Goal: Complete application form: Complete application form

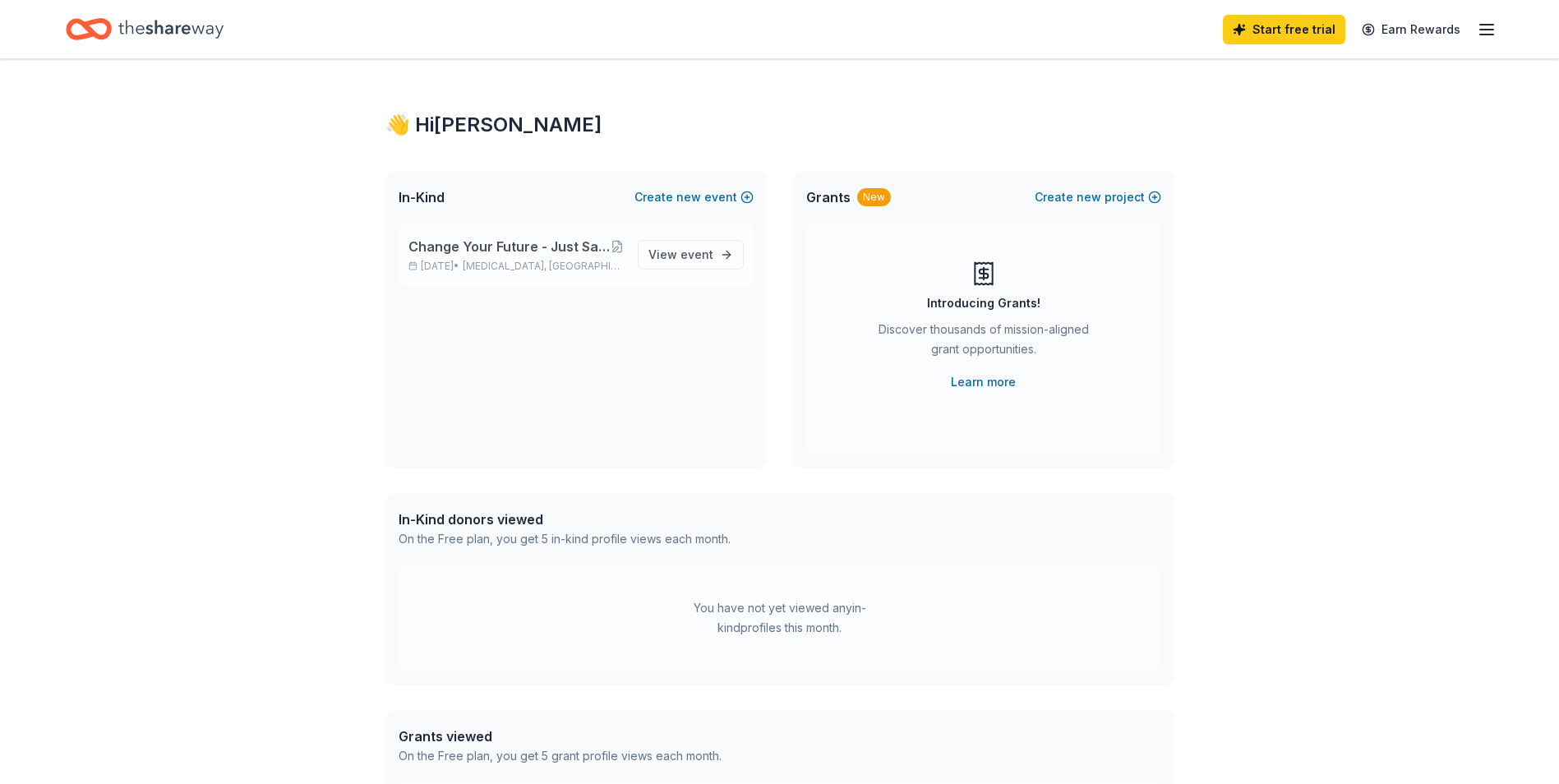
click at [566, 249] on span "Change Your Future - Just Say No! F- [MEDICAL_DATA] Education Event." at bounding box center [509, 246] width 202 height 19
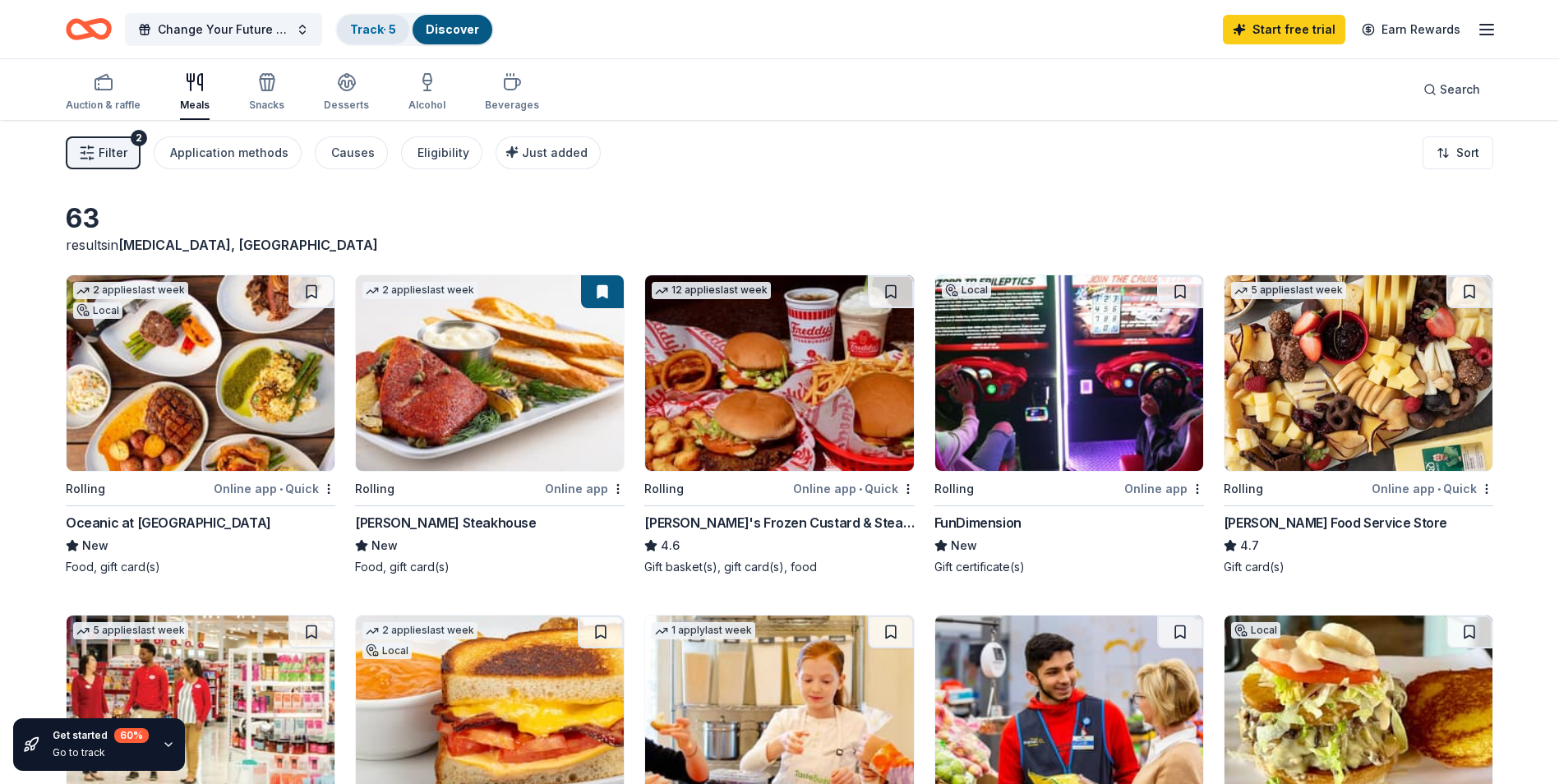
click at [376, 32] on link "Track · 5" at bounding box center [373, 29] width 46 height 14
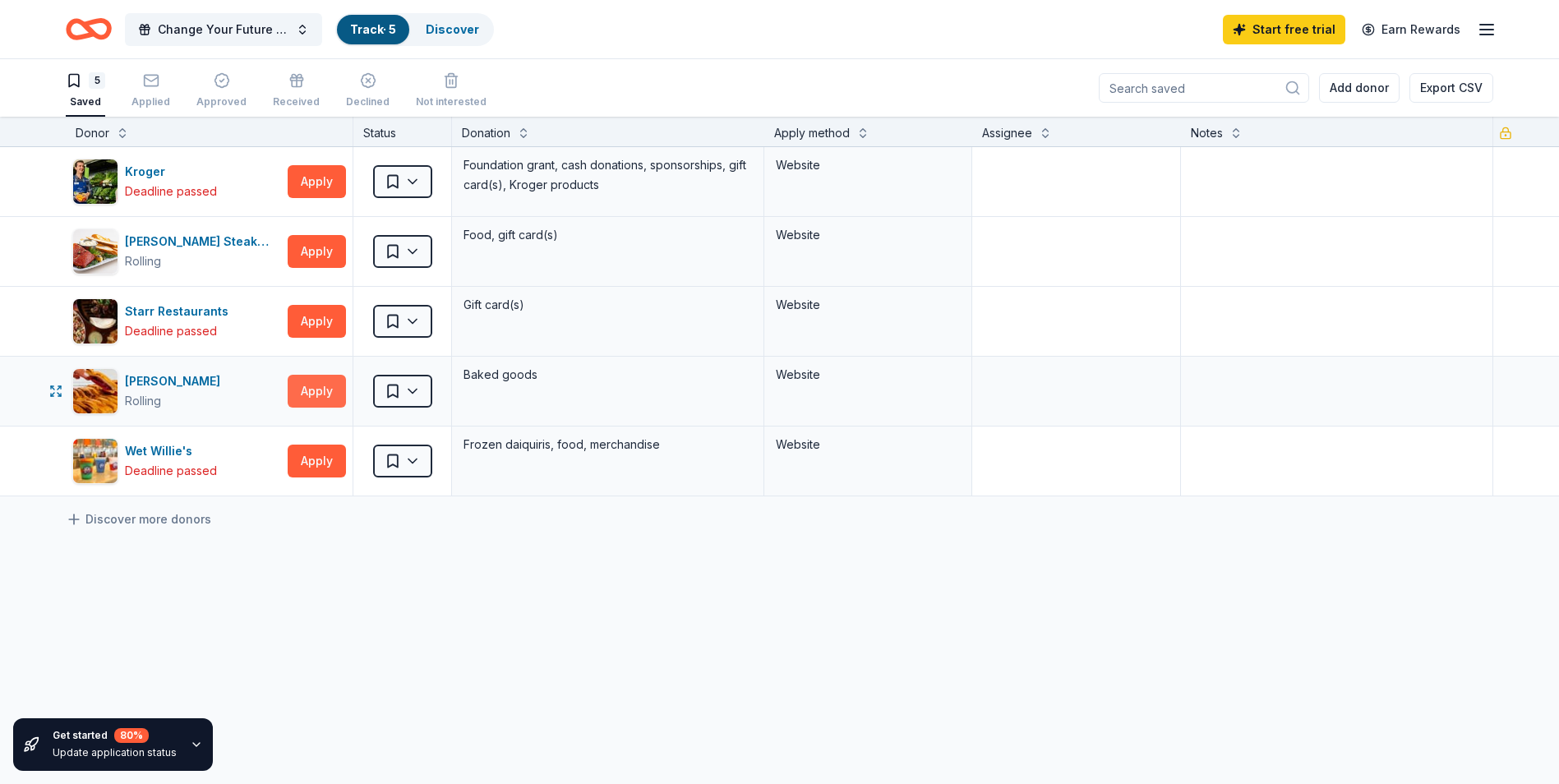
click at [324, 398] on button "Apply" at bounding box center [317, 391] width 58 height 33
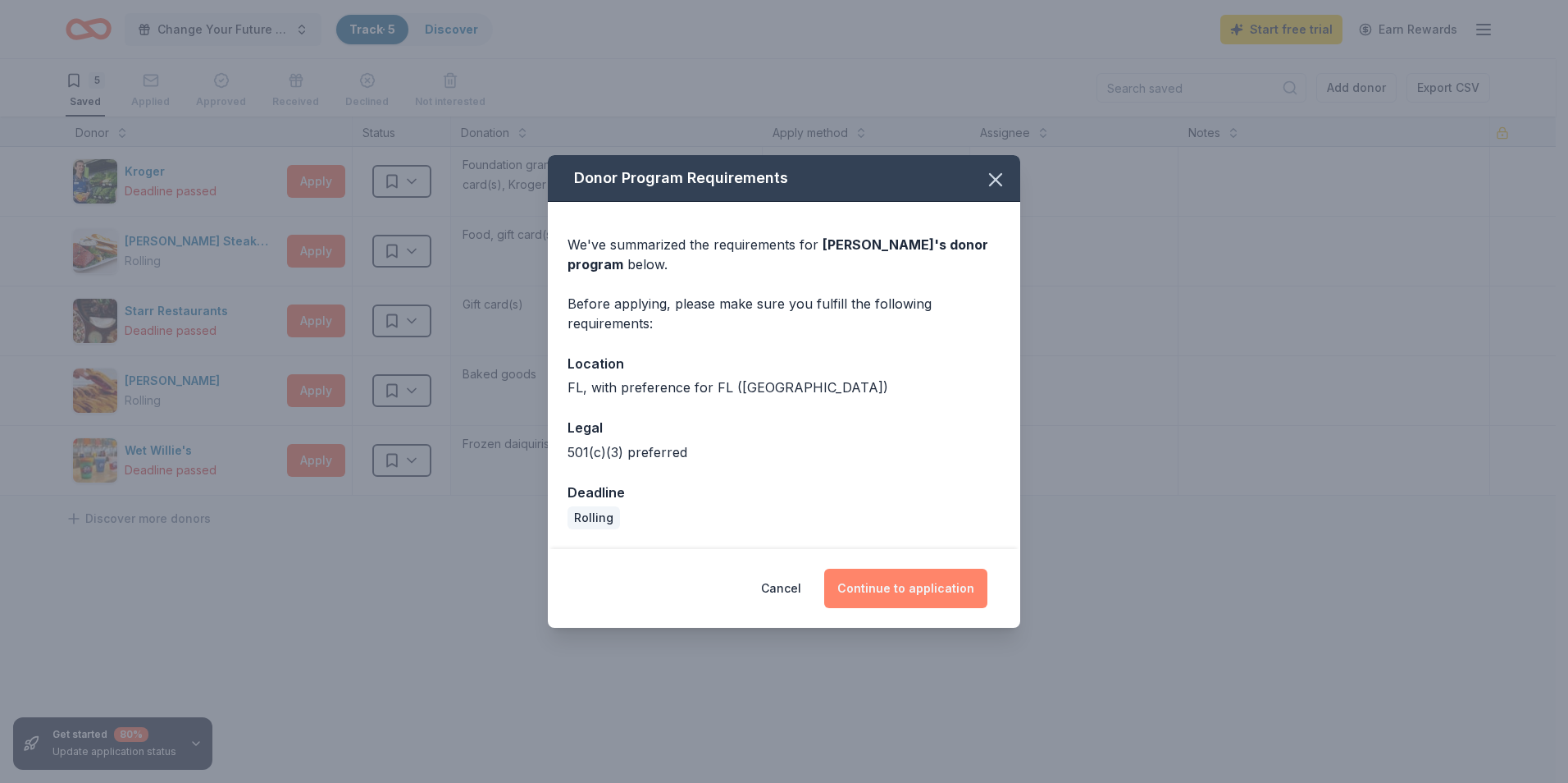
click at [941, 585] on button "Continue to application" at bounding box center [906, 588] width 163 height 40
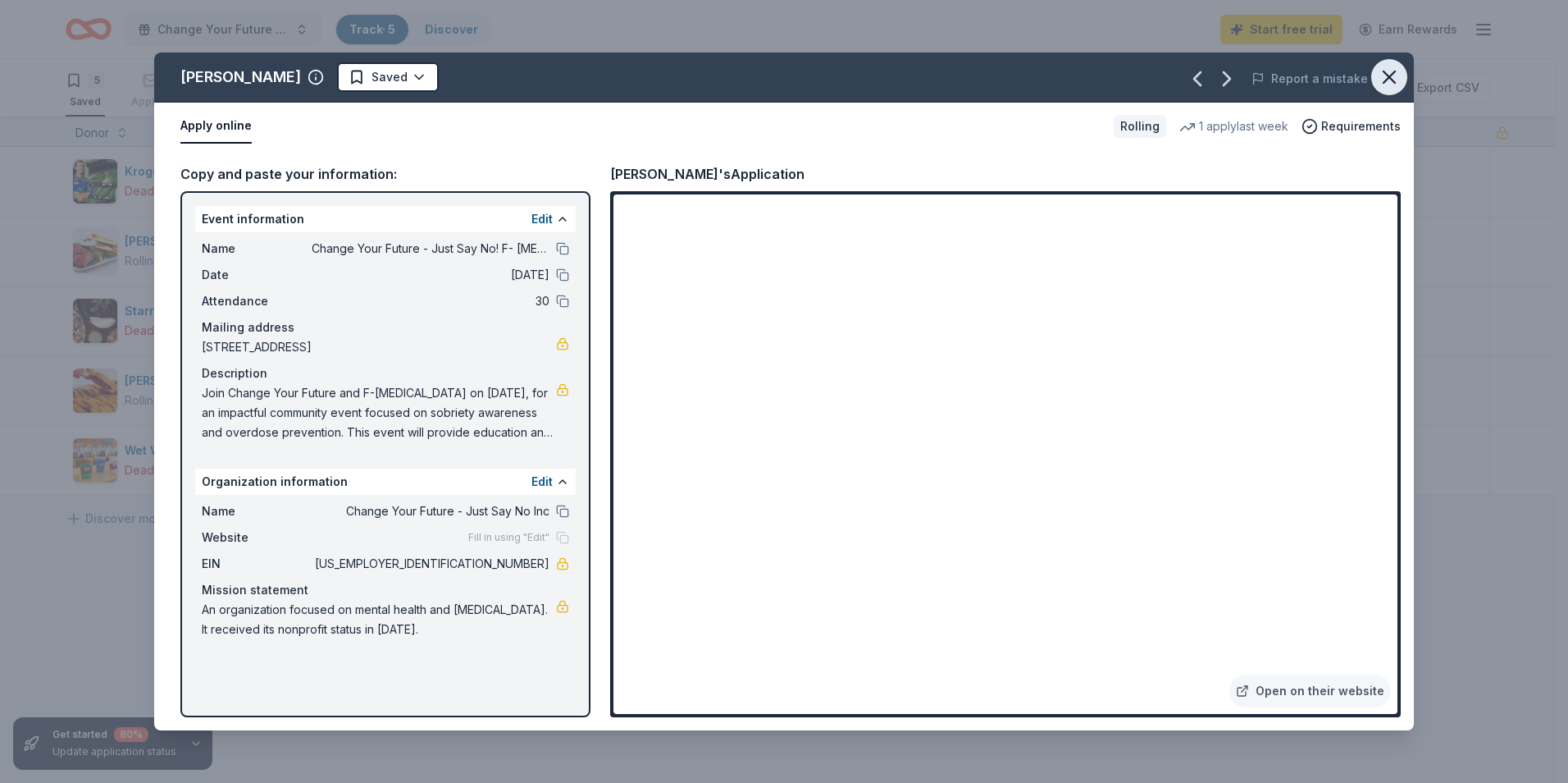
click at [1382, 83] on icon "button" at bounding box center [1390, 77] width 23 height 23
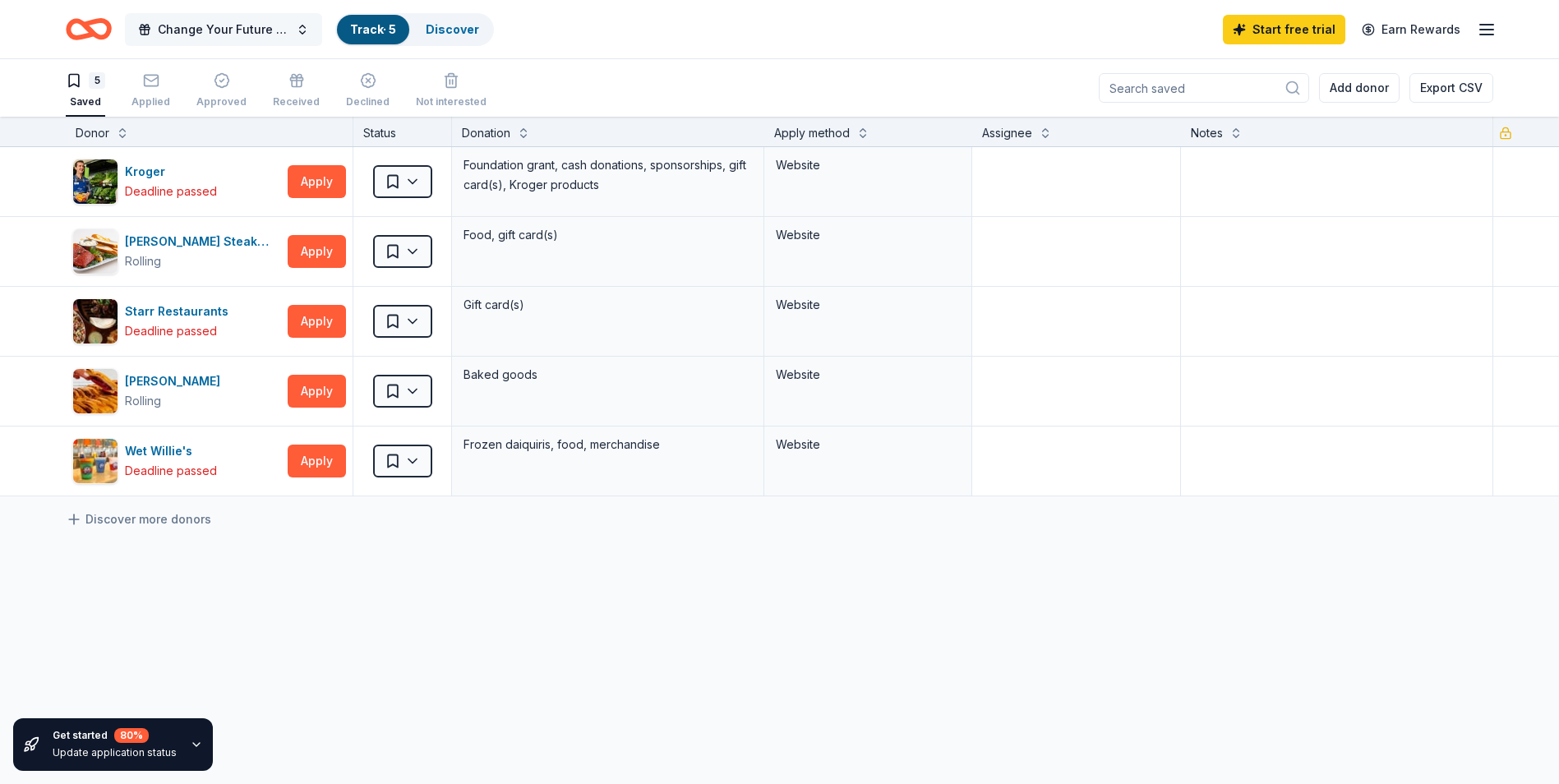
click at [225, 28] on span "Change Your Future - Just Say No! F- [MEDICAL_DATA] Education Event." at bounding box center [223, 29] width 131 height 19
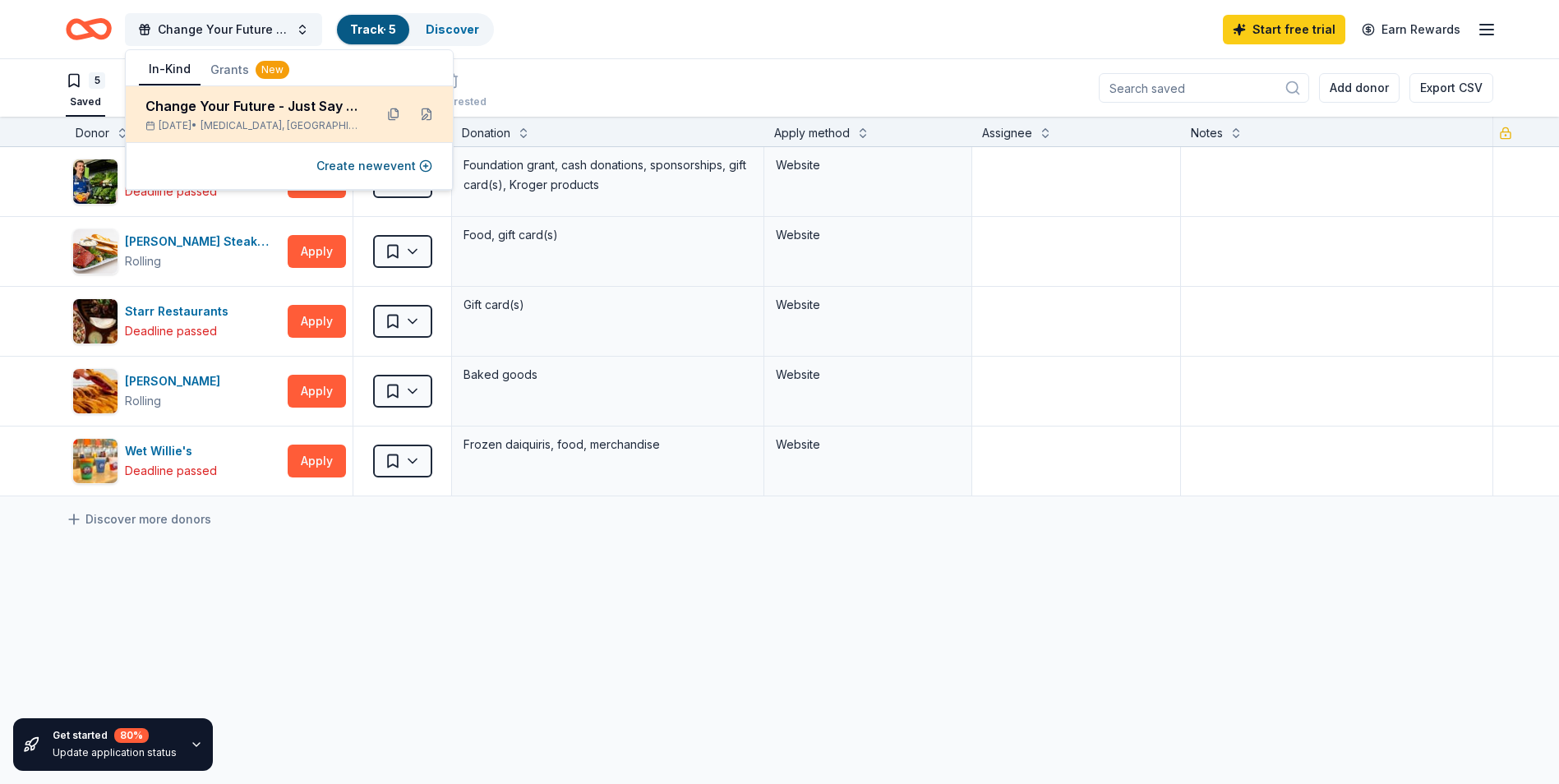
click at [190, 125] on div "[DATE] • [MEDICAL_DATA], [GEOGRAPHIC_DATA]" at bounding box center [253, 126] width 215 height 14
click at [179, 105] on div "Change Your Future - Just Say No! F- [MEDICAL_DATA] Education Event." at bounding box center [253, 106] width 215 height 19
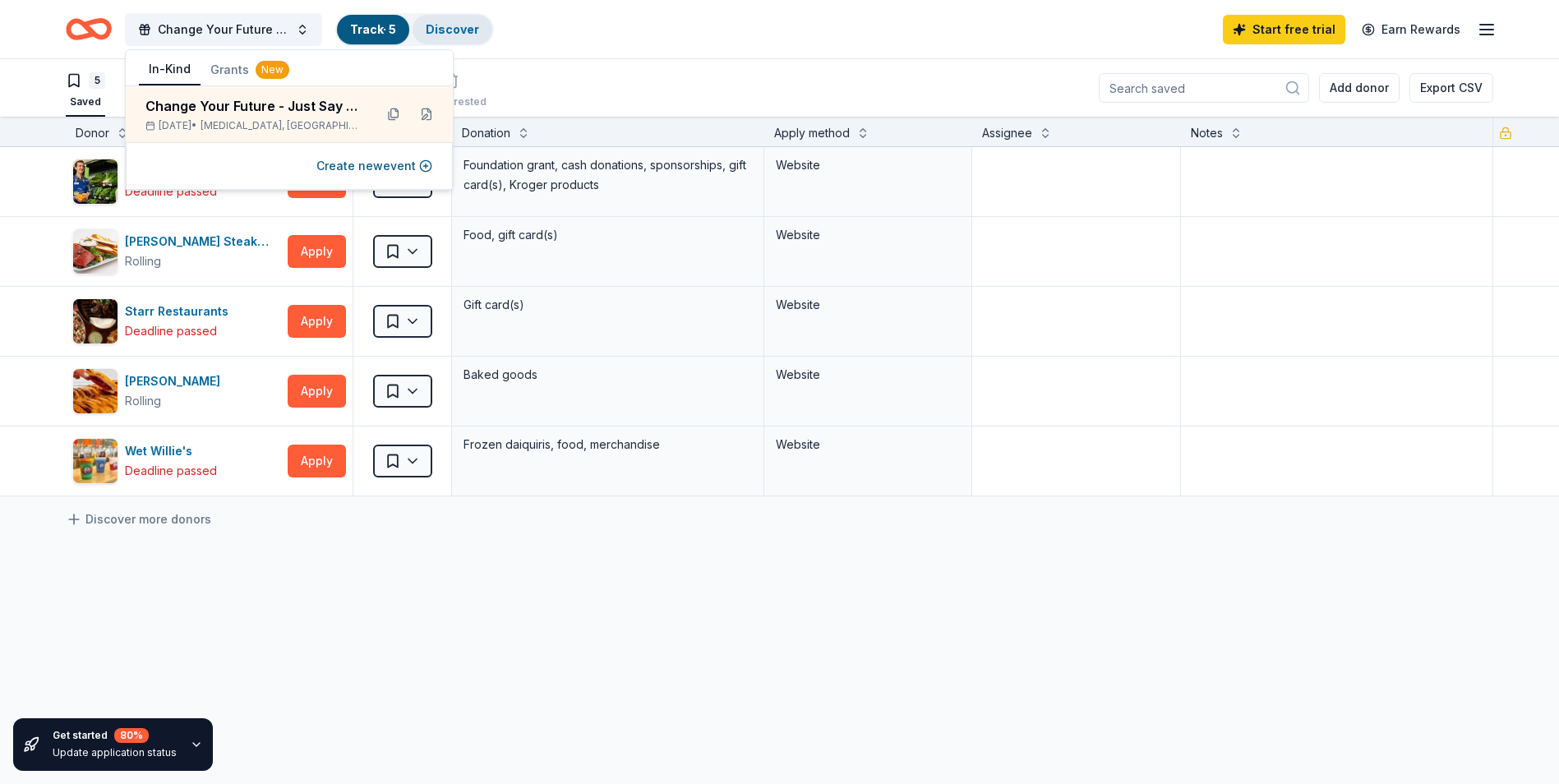
click at [459, 37] on div "Discover" at bounding box center [452, 29] width 80 height 30
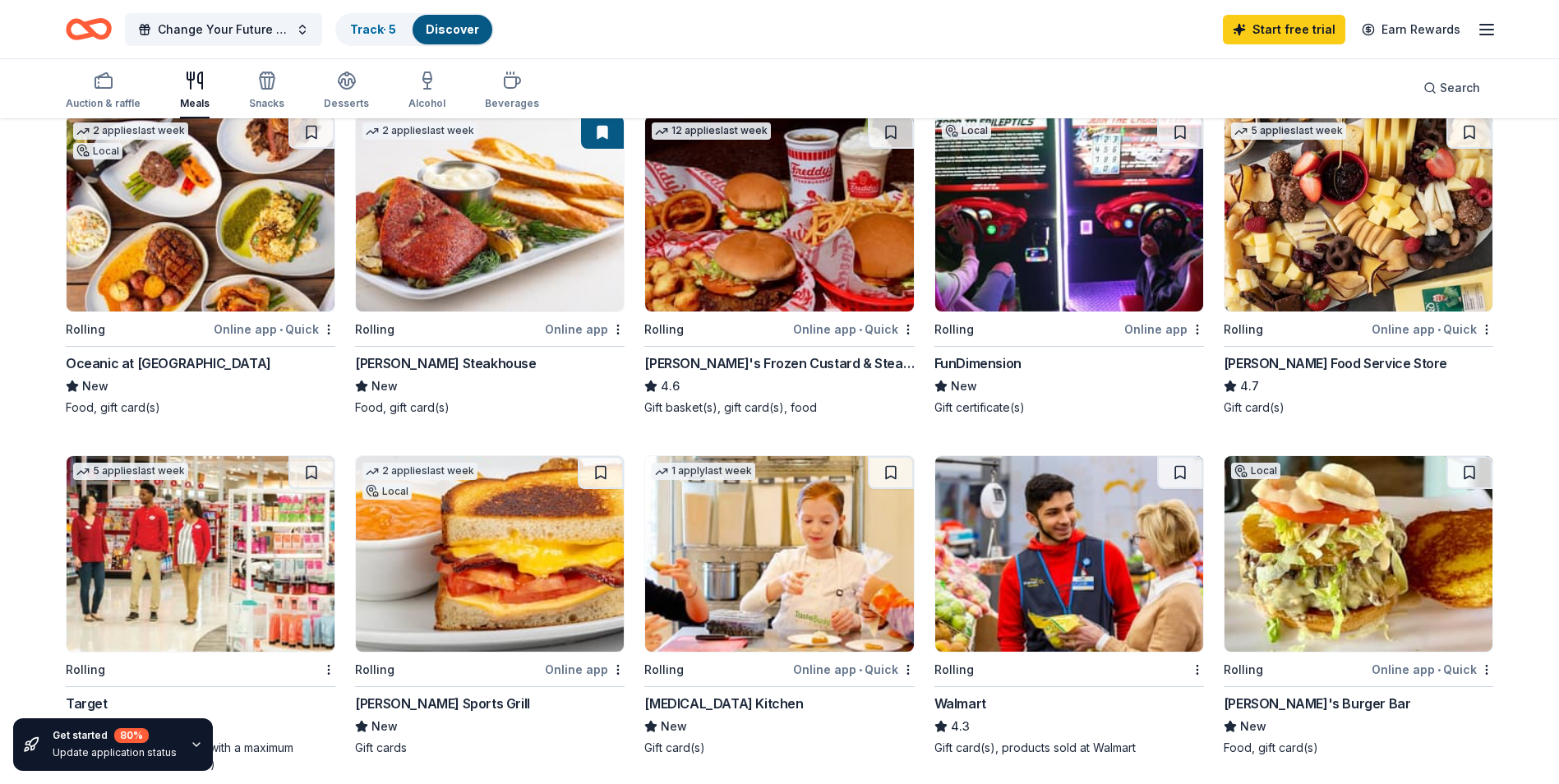
scroll to position [164, 0]
